Goal: Task Accomplishment & Management: Use online tool/utility

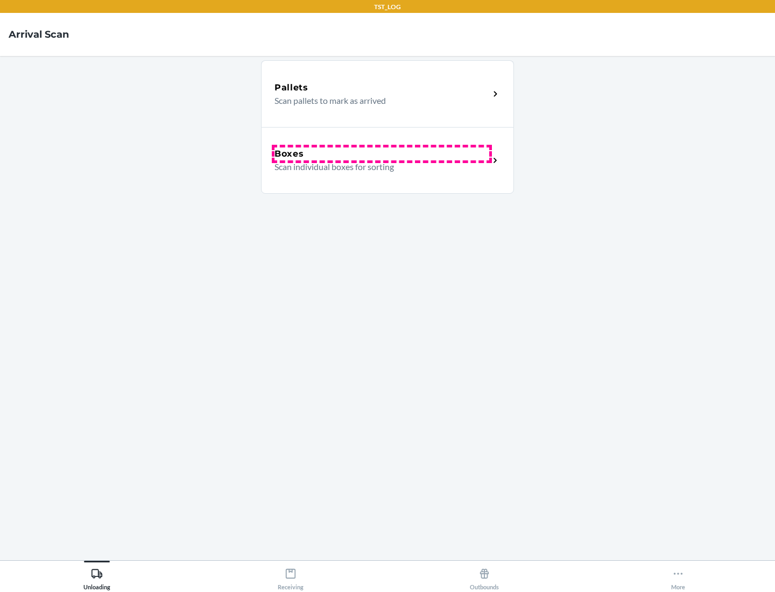
click at [382, 154] on div "Boxes" at bounding box center [382, 154] width 215 height 13
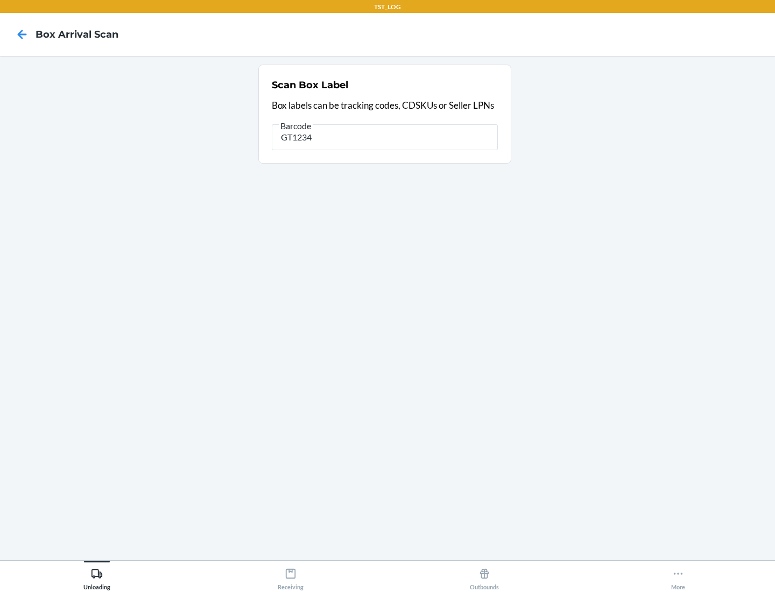
type input "GT1234"
